Goal: Book appointment/travel/reservation

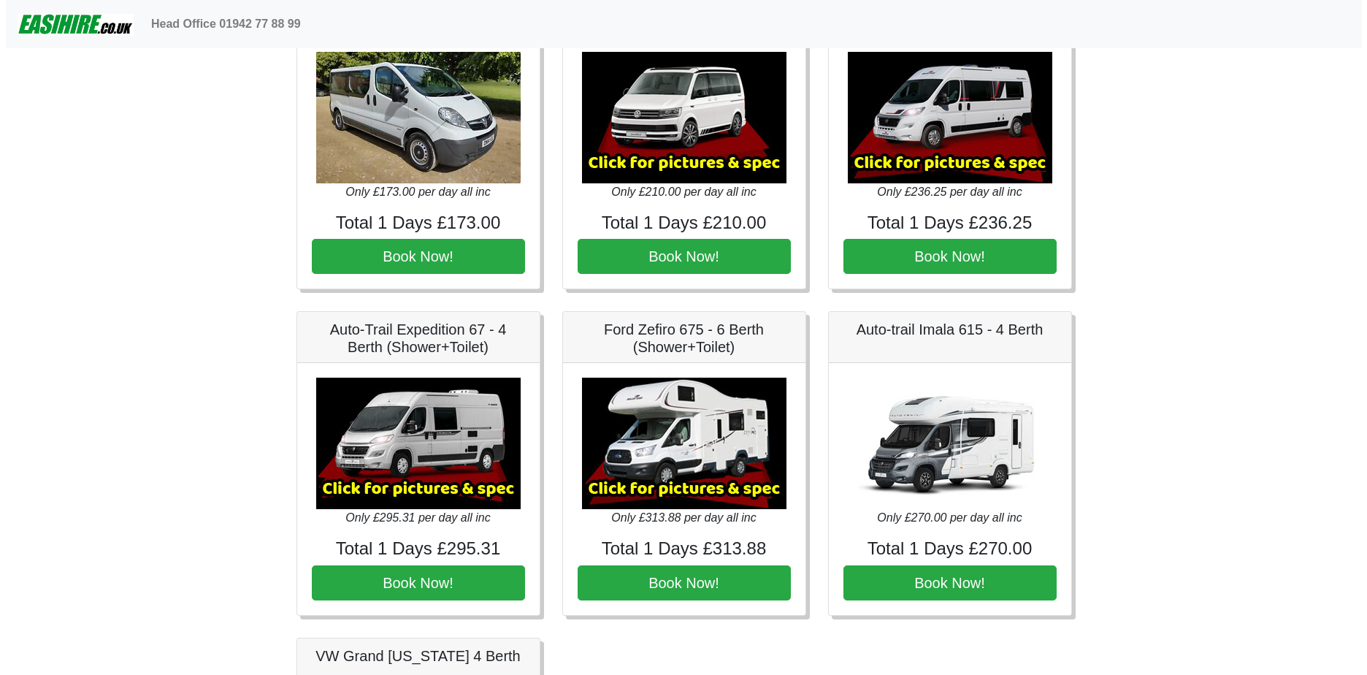
scroll to position [1752, 0]
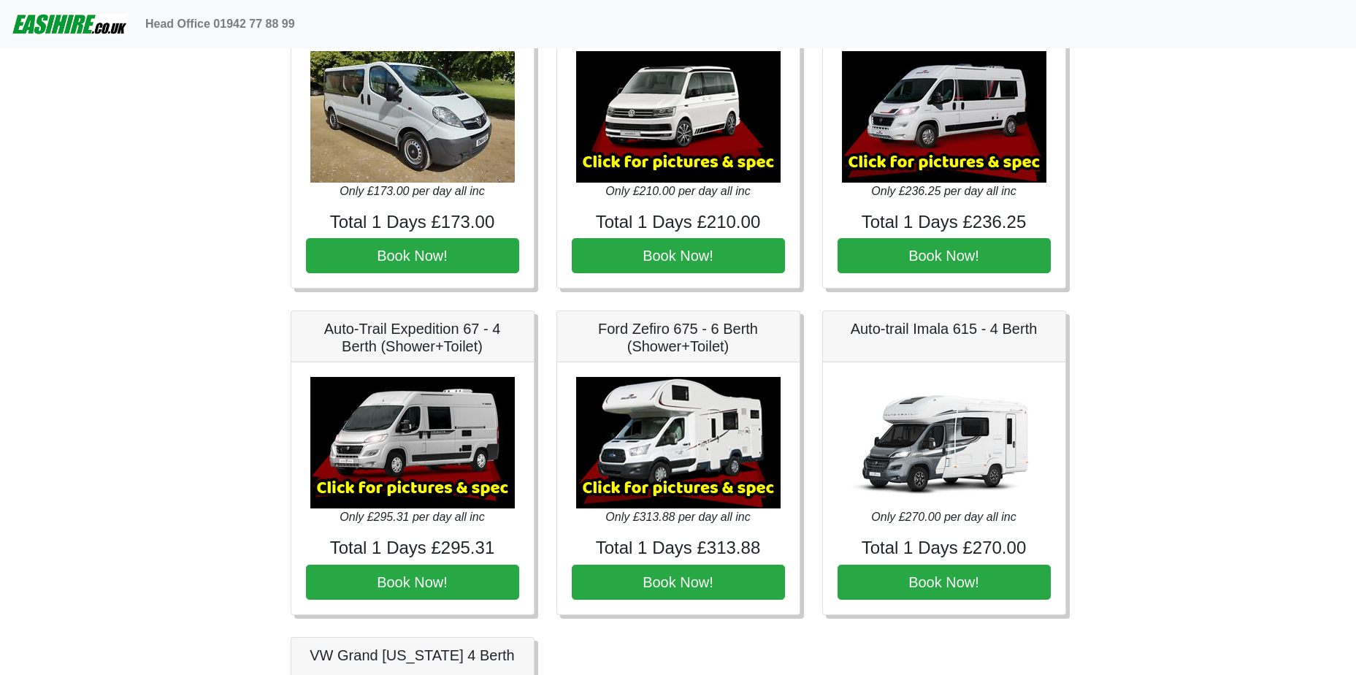
click at [940, 449] on img at bounding box center [944, 442] width 204 height 131
click at [677, 461] on img at bounding box center [678, 442] width 204 height 131
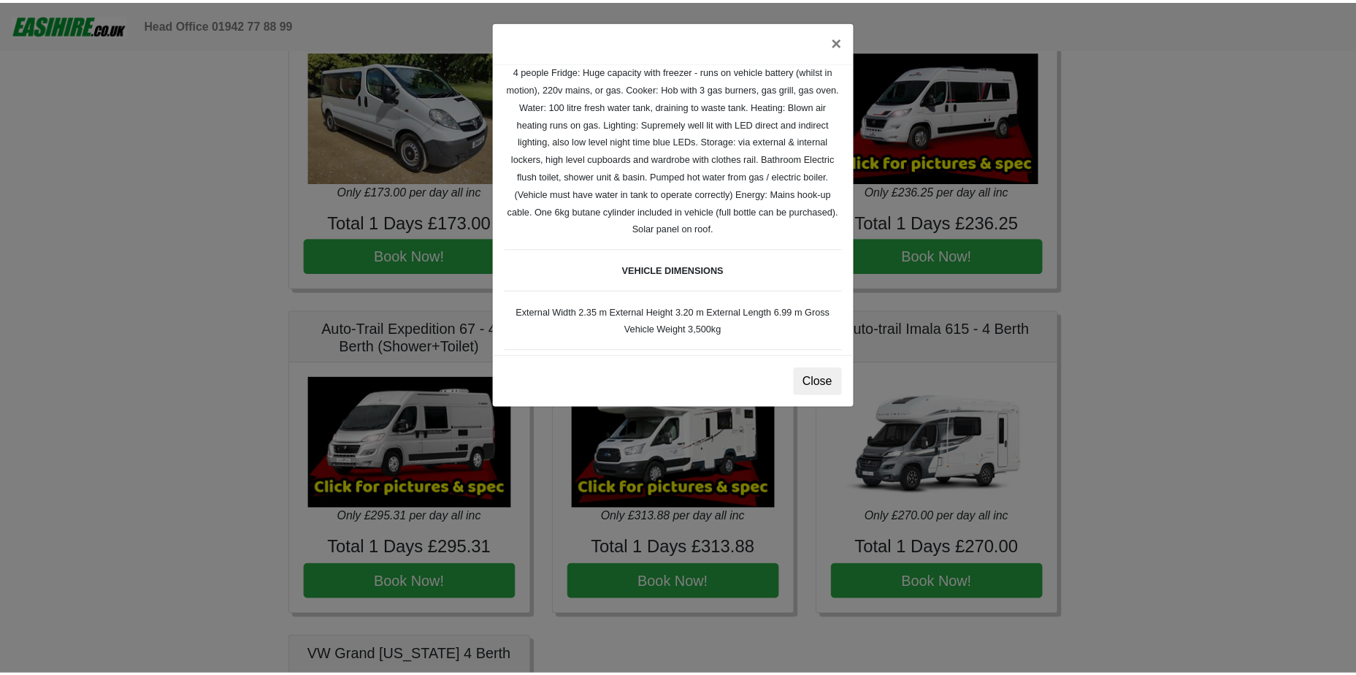
scroll to position [146, 0]
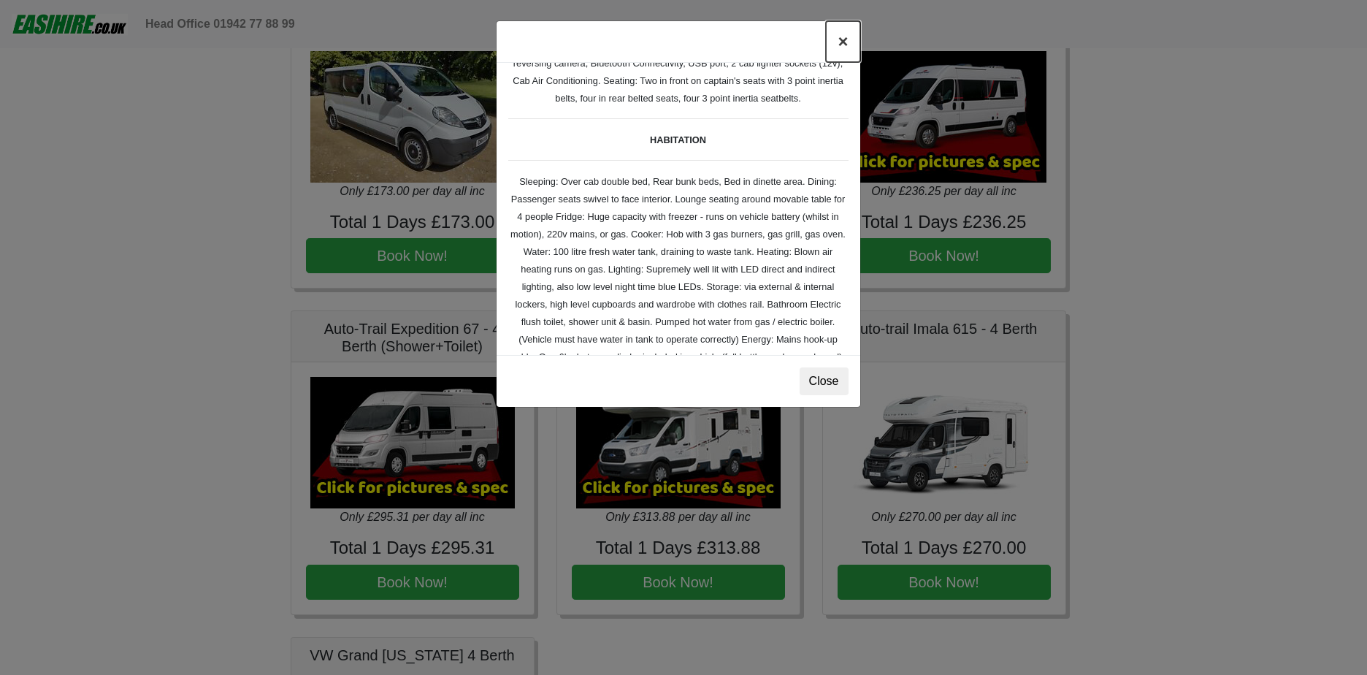
click at [843, 50] on button "×" at bounding box center [843, 41] width 34 height 41
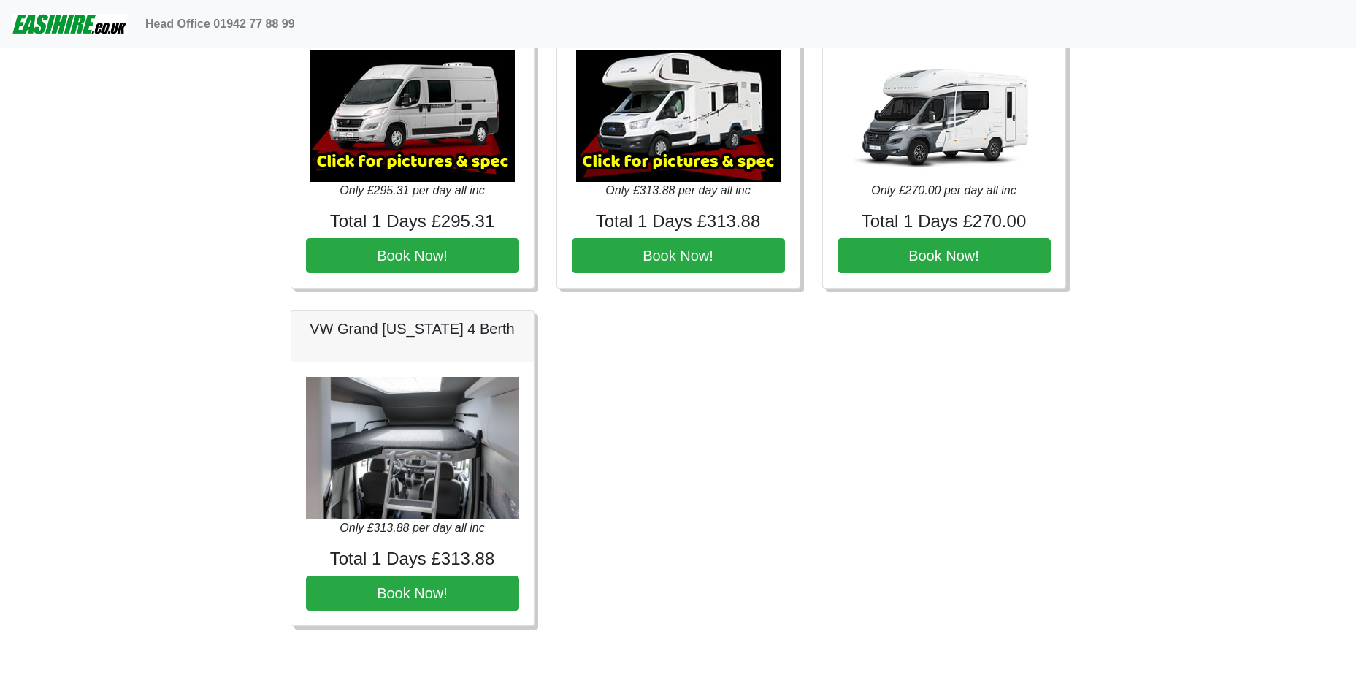
scroll to position [2087, 0]
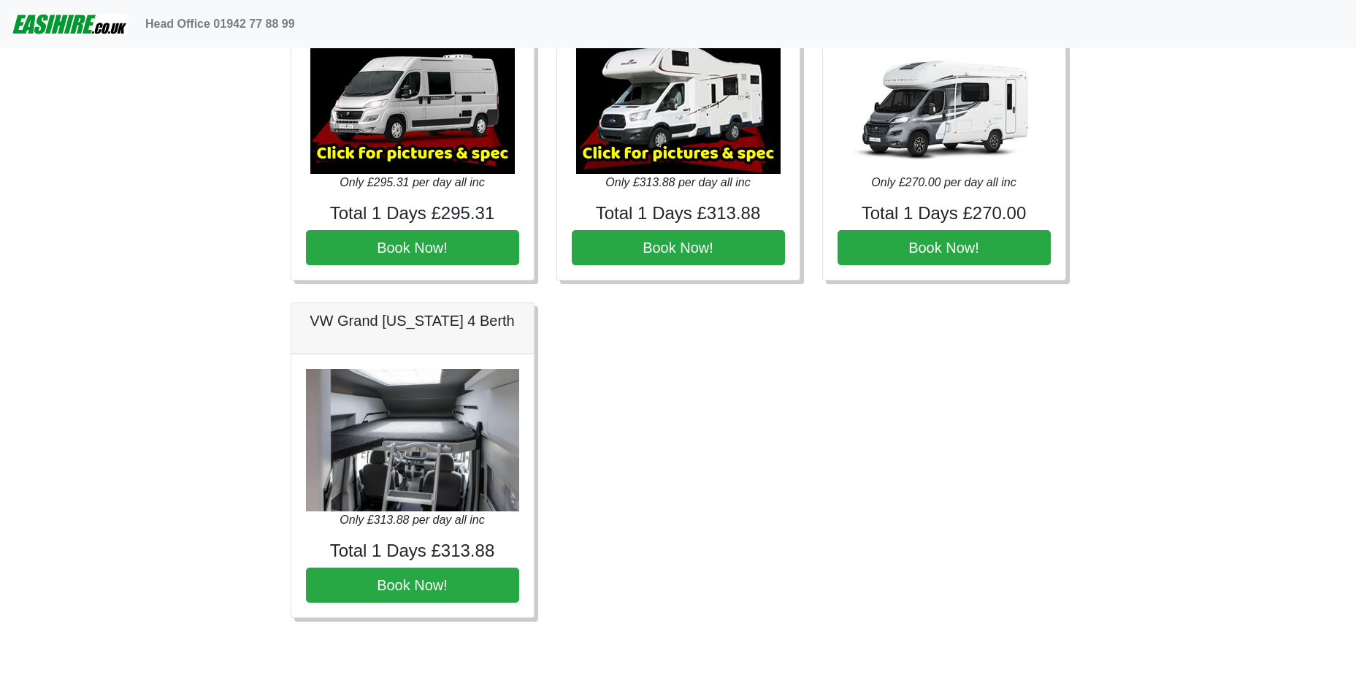
click at [351, 388] on img at bounding box center [412, 440] width 213 height 142
click at [367, 395] on img at bounding box center [412, 440] width 213 height 142
click at [672, 133] on img at bounding box center [678, 107] width 204 height 131
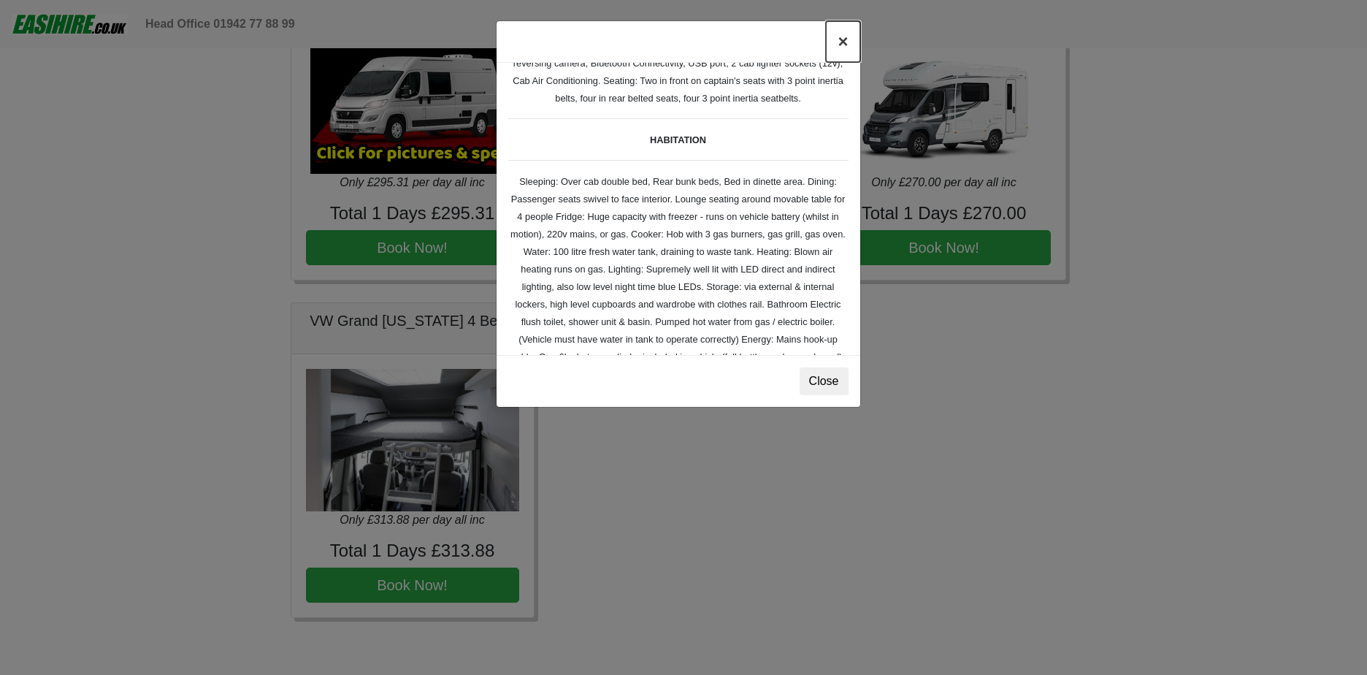
click at [842, 46] on button "×" at bounding box center [843, 41] width 34 height 41
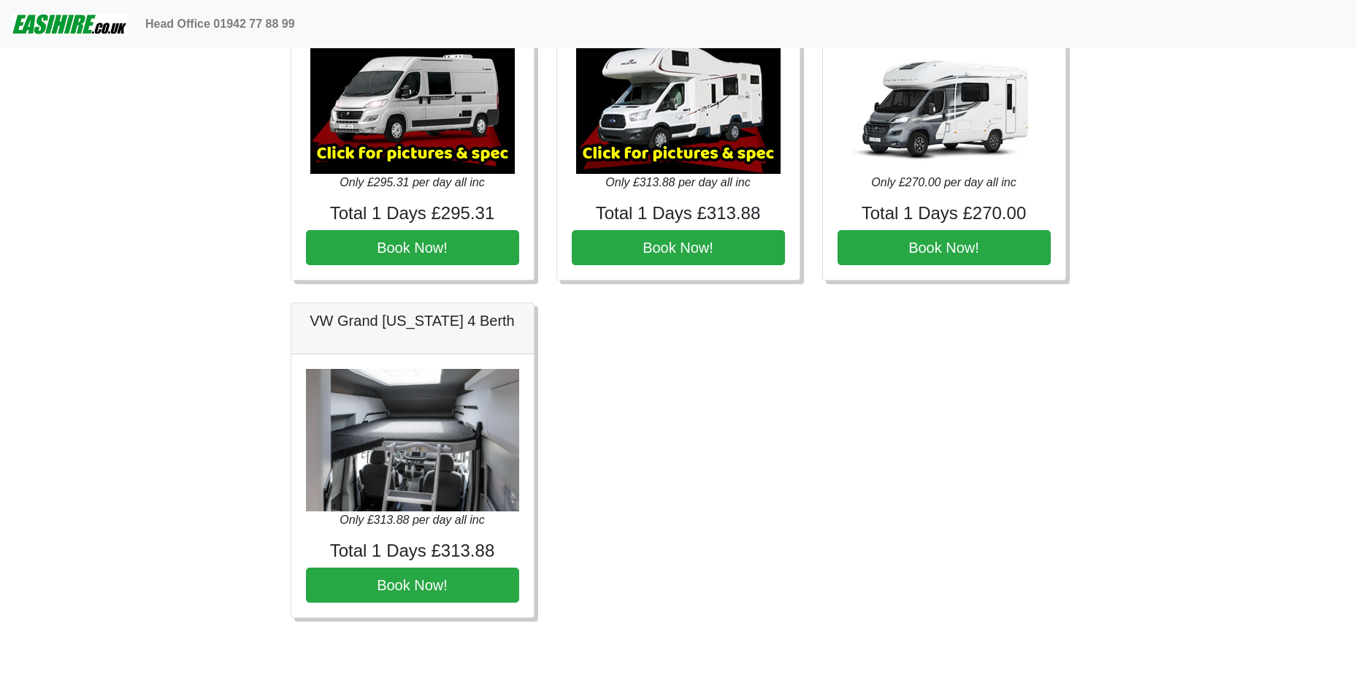
click at [407, 401] on img at bounding box center [412, 440] width 213 height 142
click at [910, 242] on button "Book Now!" at bounding box center [944, 247] width 213 height 35
